Goal: Obtain resource: Download file/media

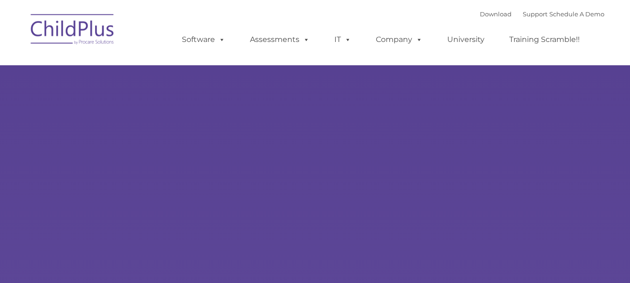
select select "MEDIUM"
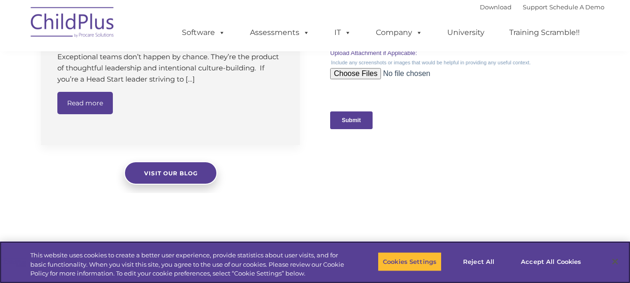
scroll to position [969, 0]
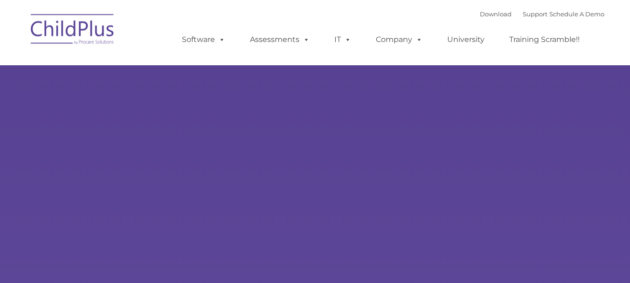
type input ""
click at [98, 28] on img at bounding box center [72, 30] width 93 height 47
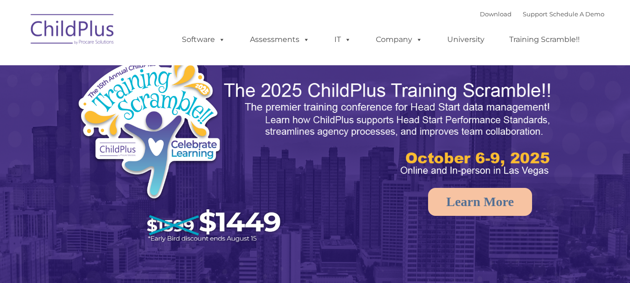
select select "MEDIUM"
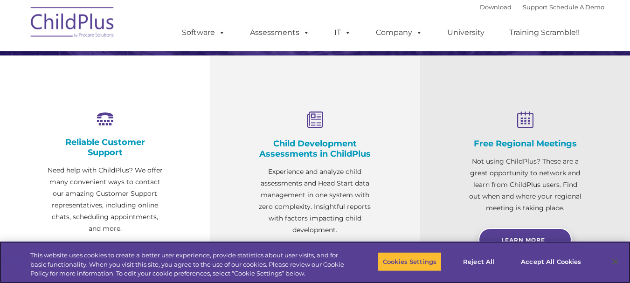
scroll to position [310, 0]
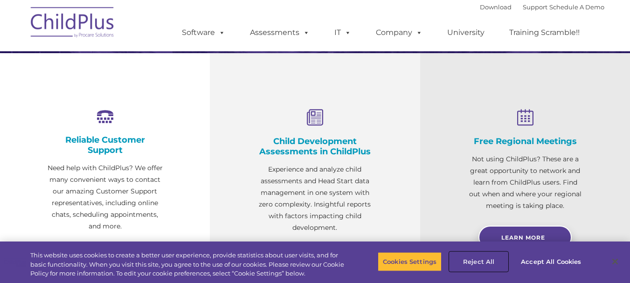
click at [479, 262] on button "Reject All" at bounding box center [478, 262] width 58 height 20
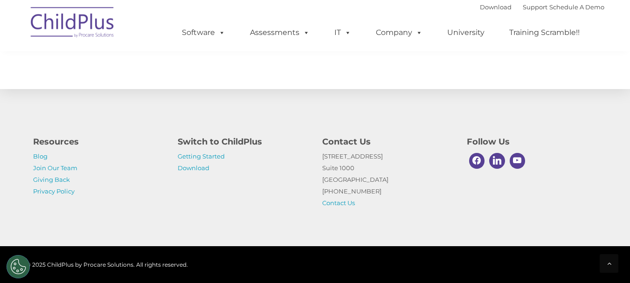
scroll to position [1124, 0]
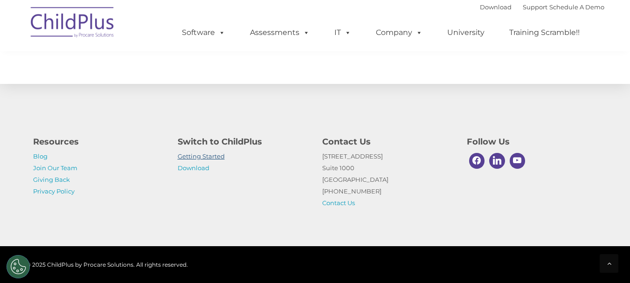
click at [211, 159] on link "Getting Started" at bounding box center [201, 155] width 47 height 7
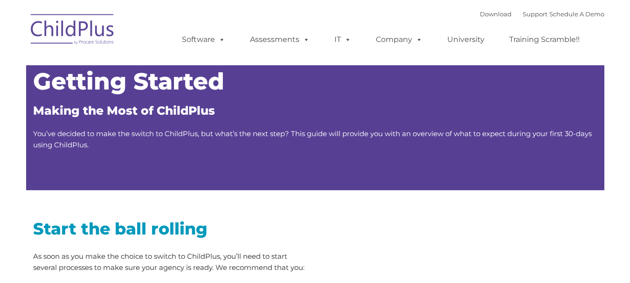
type input ""
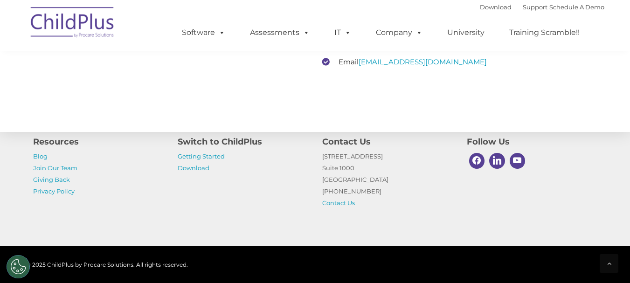
scroll to position [1515, 0]
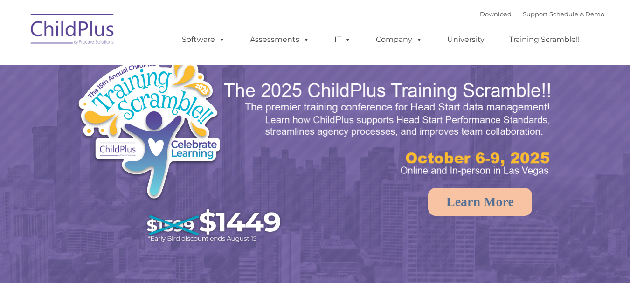
select select "MEDIUM"
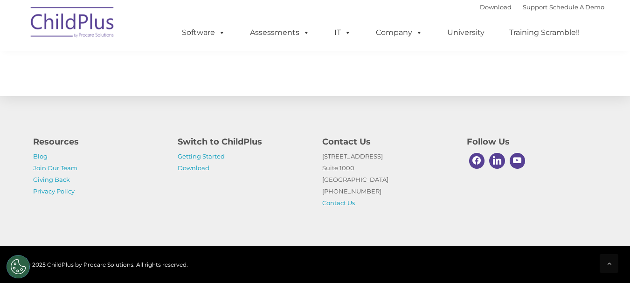
scroll to position [1124, 0]
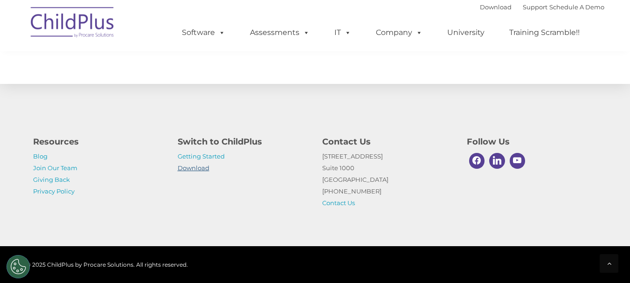
click at [196, 166] on link "Download" at bounding box center [194, 167] width 32 height 7
